Goal: Use online tool/utility: Utilize a website feature to perform a specific function

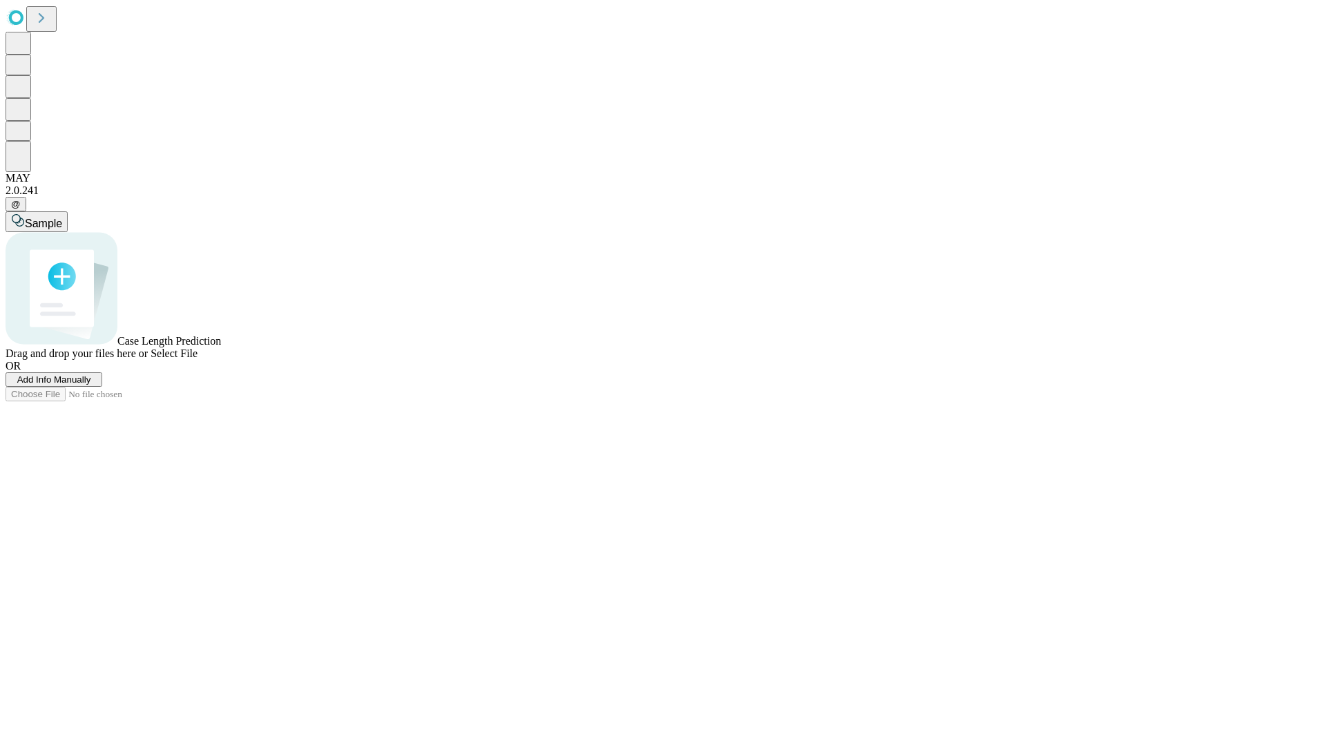
click at [198, 359] on span "Select File" at bounding box center [174, 353] width 47 height 12
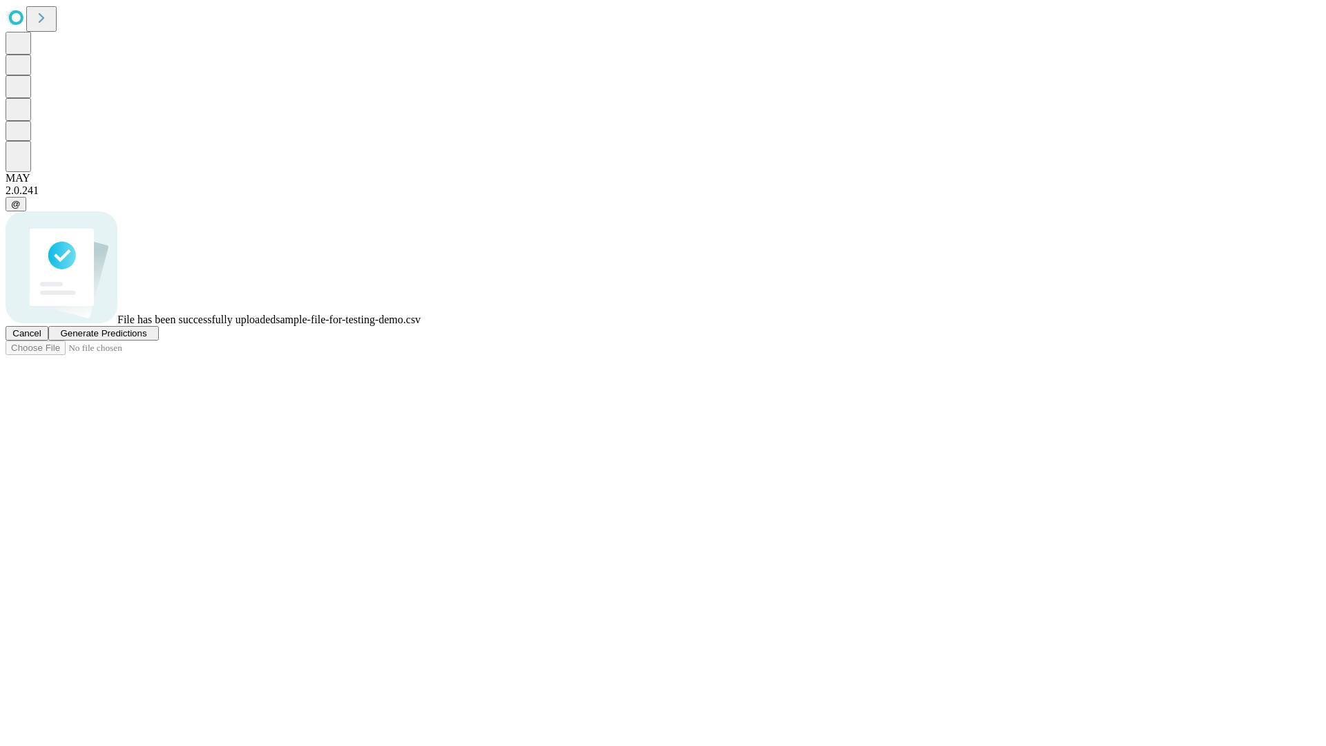
click at [146, 338] on span "Generate Predictions" at bounding box center [103, 333] width 86 height 10
